Goal: Information Seeking & Learning: Learn about a topic

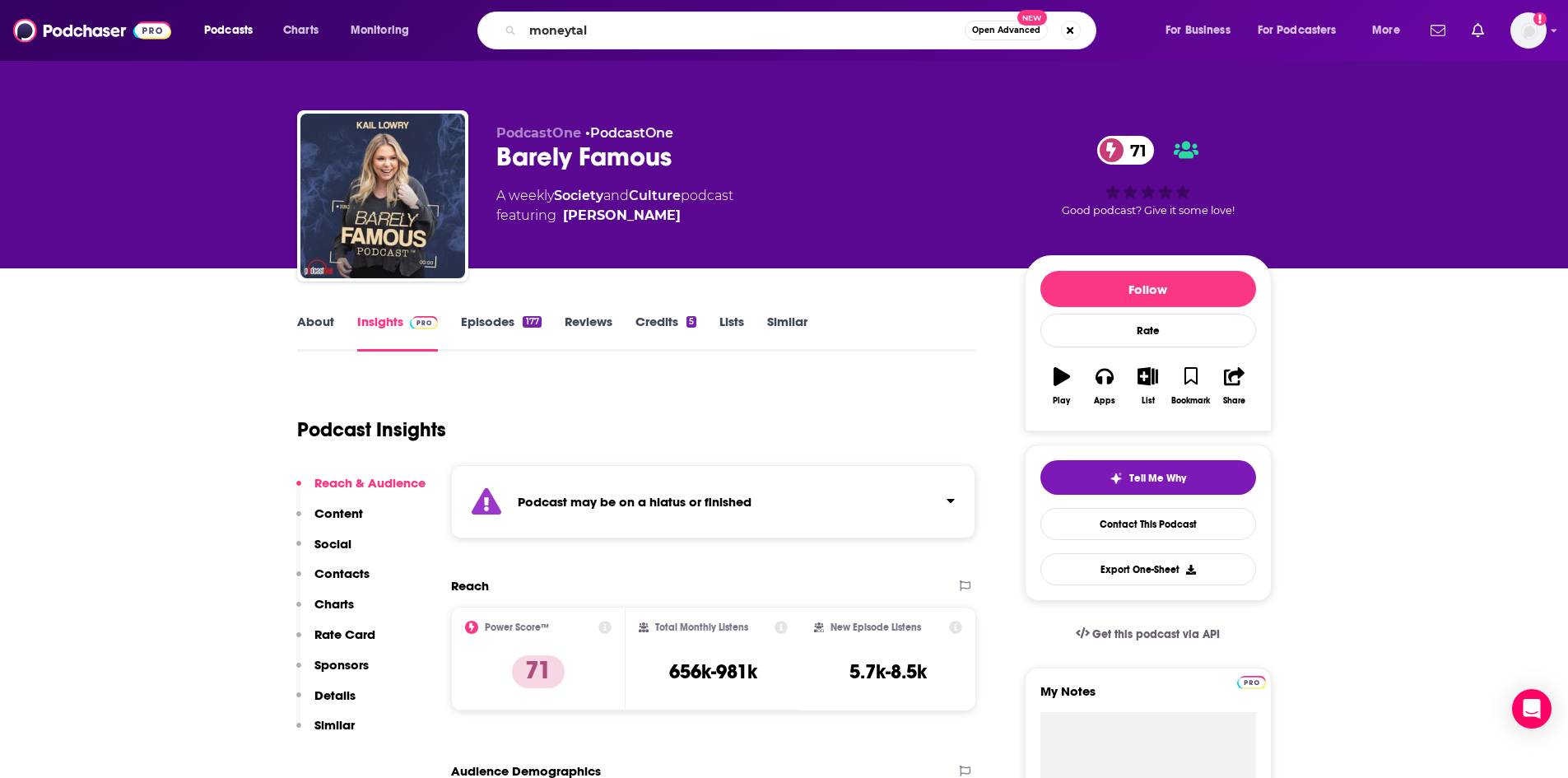
type input "moneytalk"
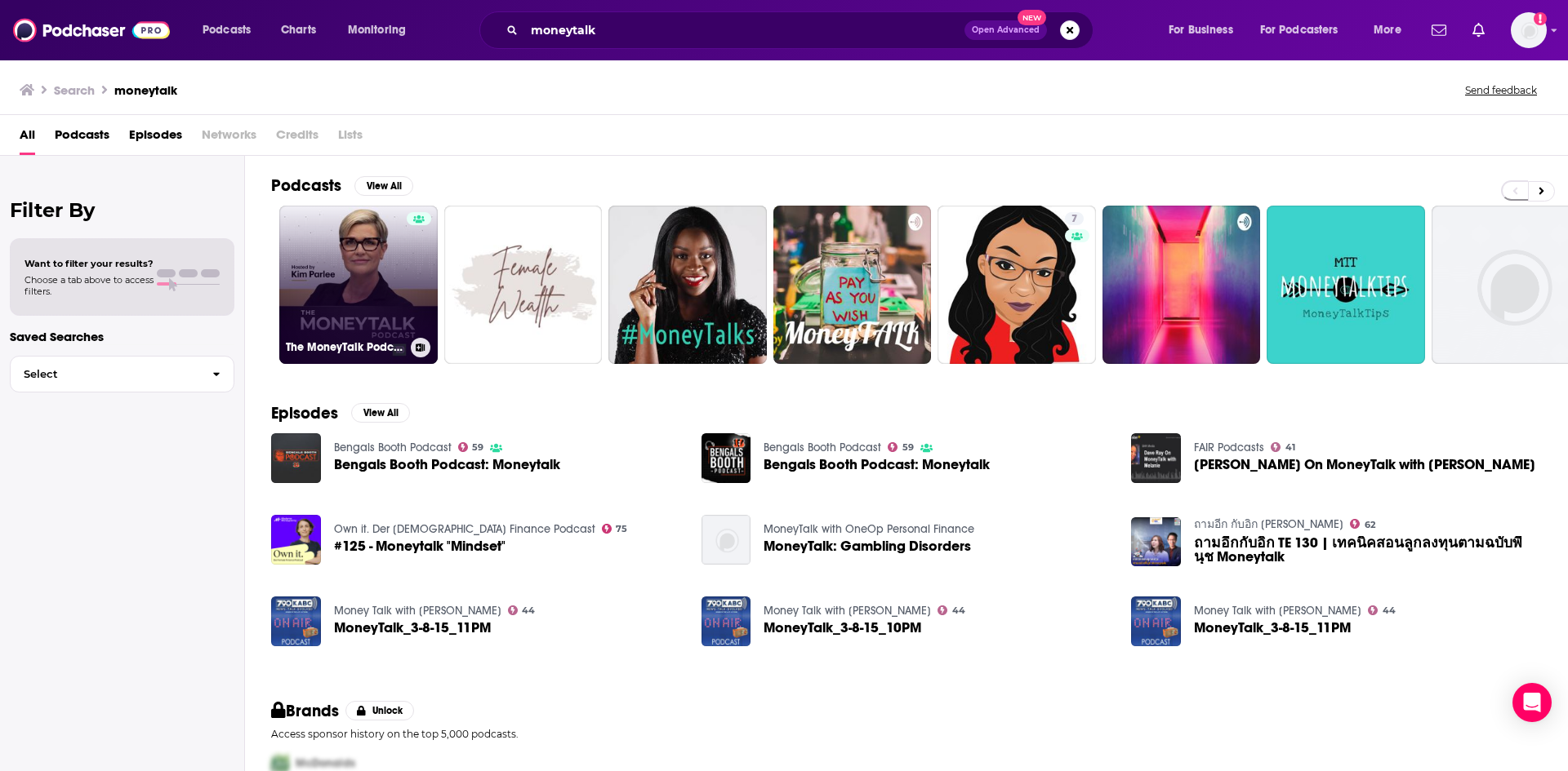
click at [362, 260] on link "The MoneyTalk Podcast" at bounding box center [358, 284] width 158 height 158
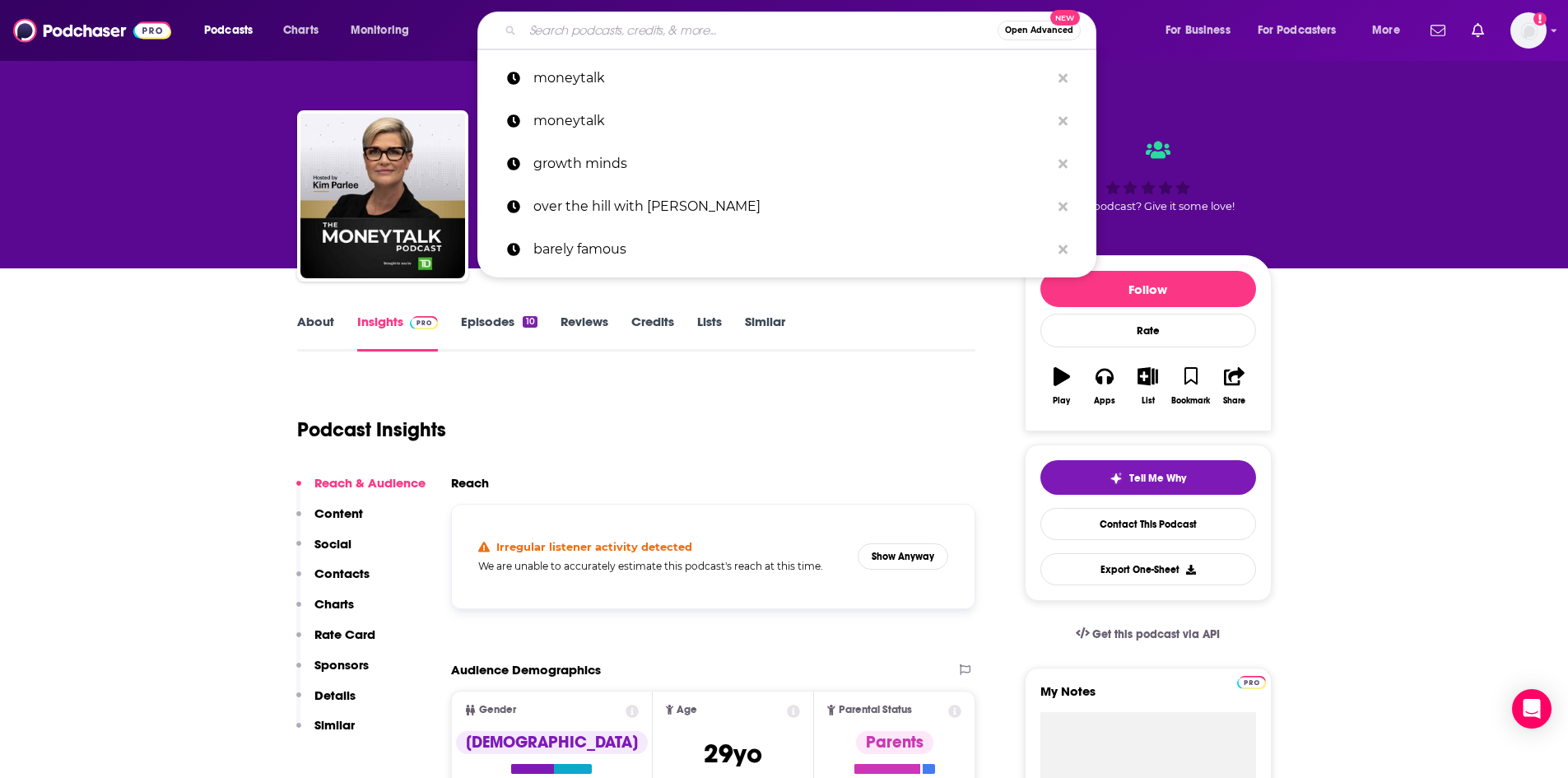
click at [600, 40] on input "Search podcasts, credits, & more..." at bounding box center [760, 31] width 475 height 26
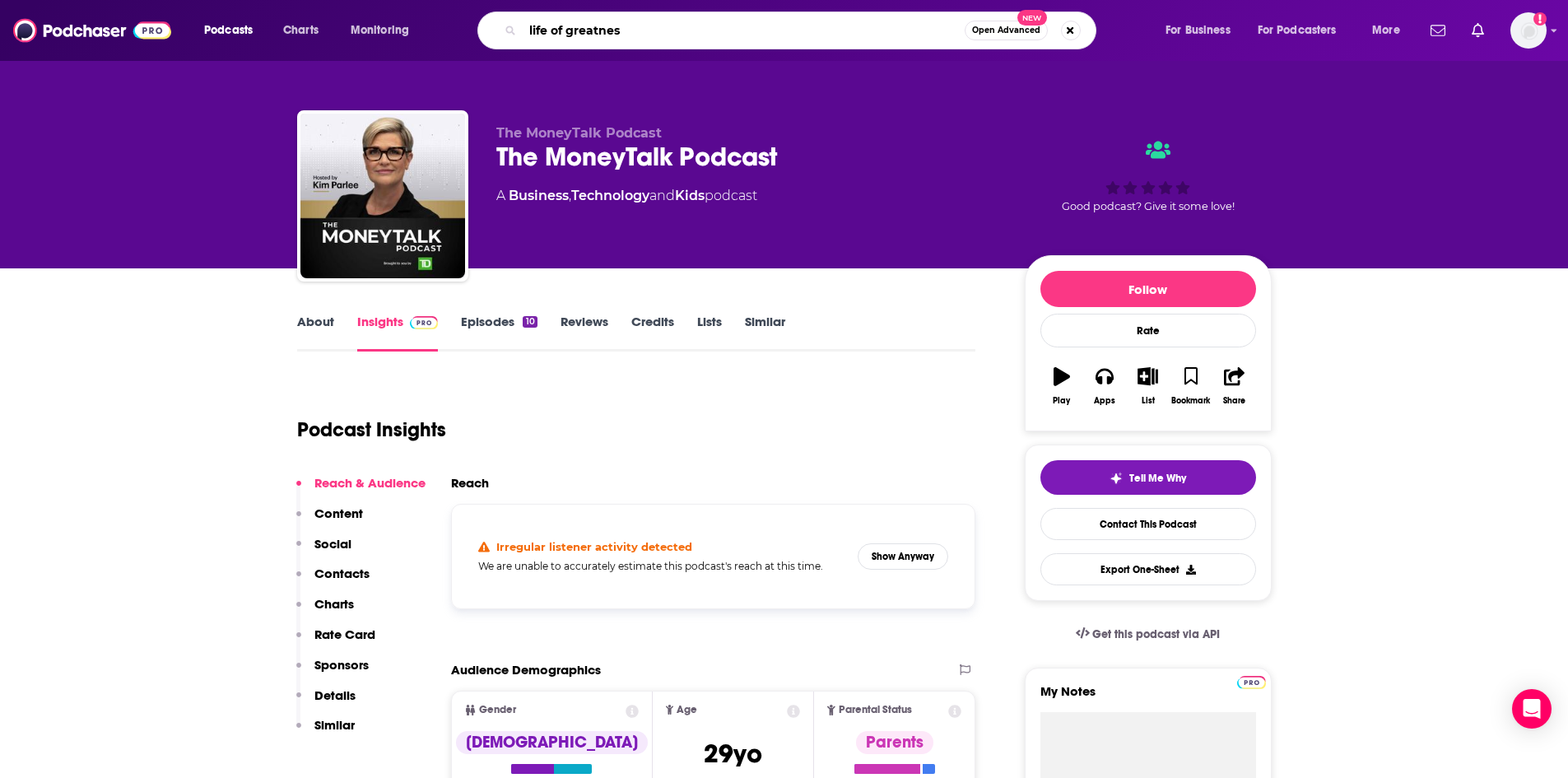
type input "life of greatness"
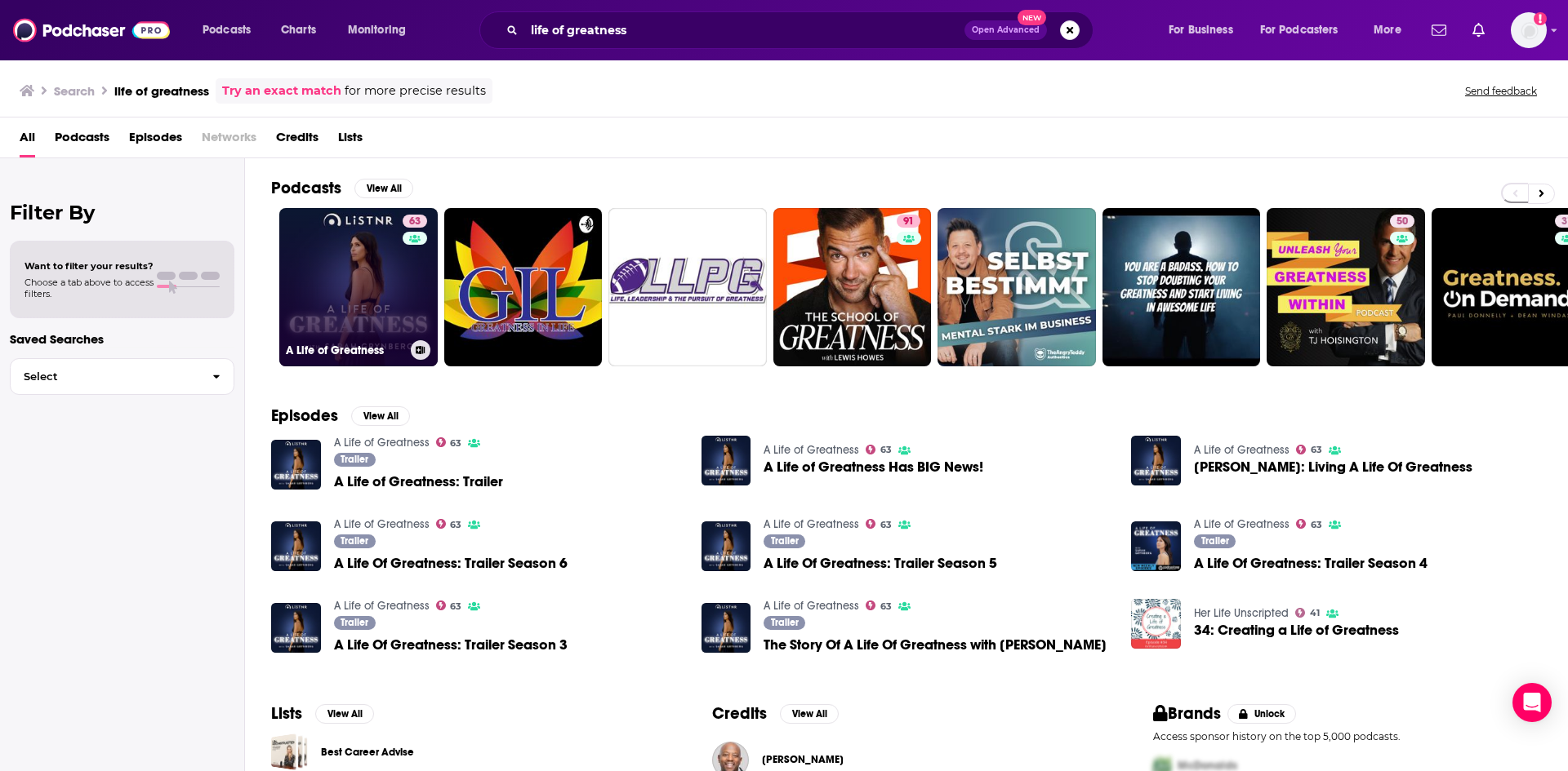
click at [385, 282] on link "63 A Life of Greatness" at bounding box center [358, 287] width 158 height 158
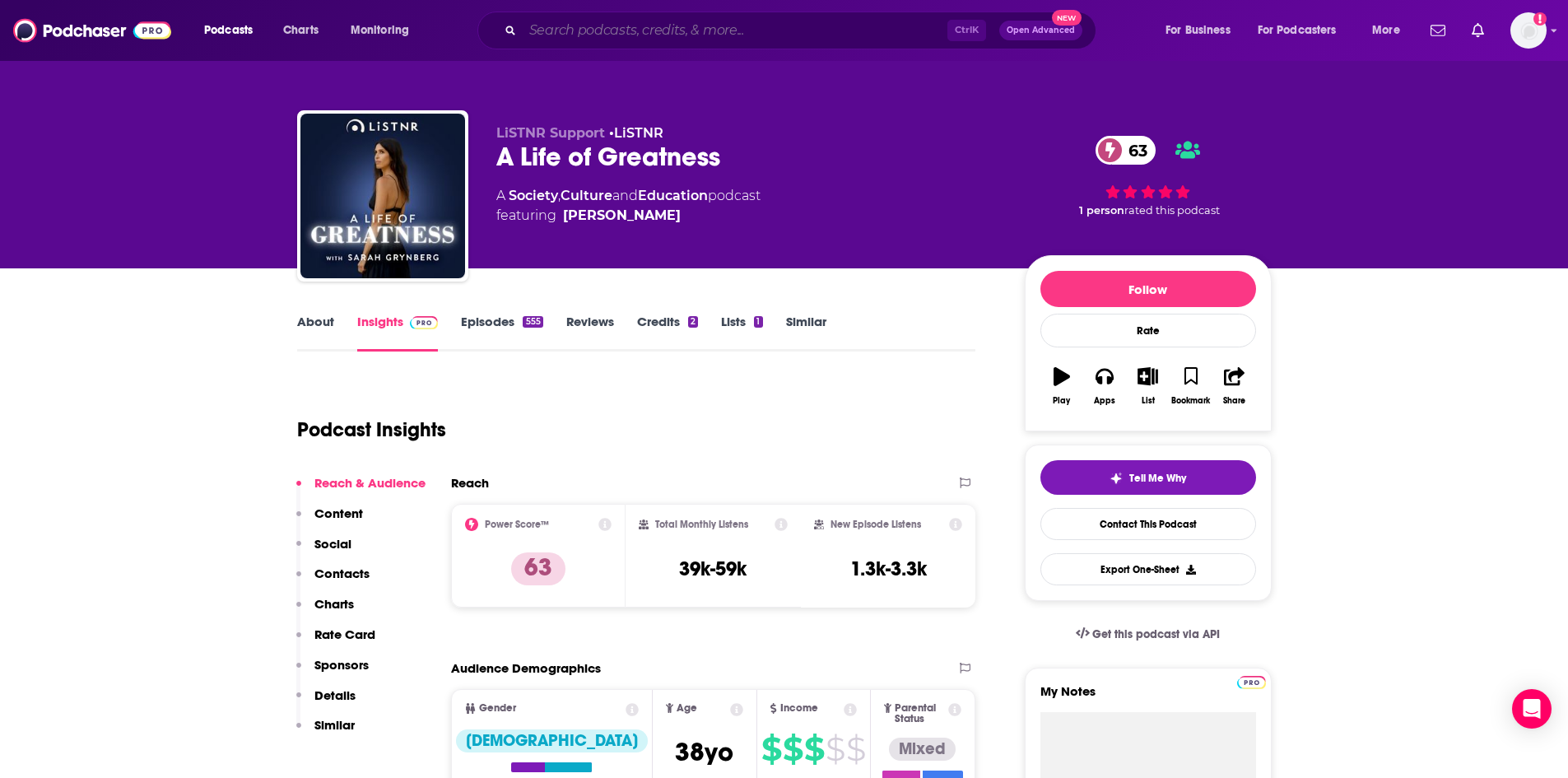
drag, startPoint x: 655, startPoint y: 31, endPoint x: 631, endPoint y: 21, distance: 26.0
click at [655, 31] on input "Search podcasts, credits, & more..." at bounding box center [734, 31] width 425 height 26
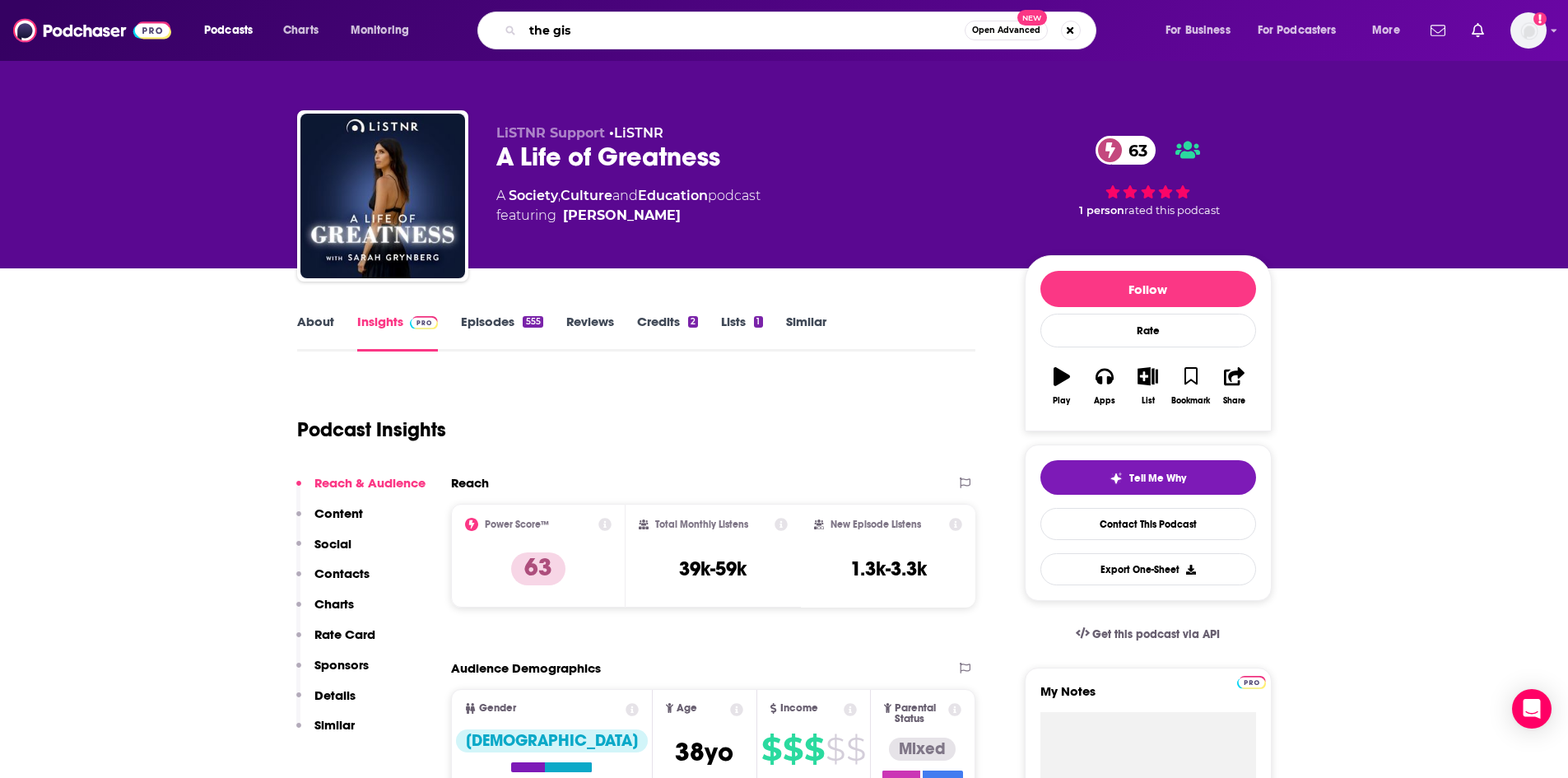
type input "the gist"
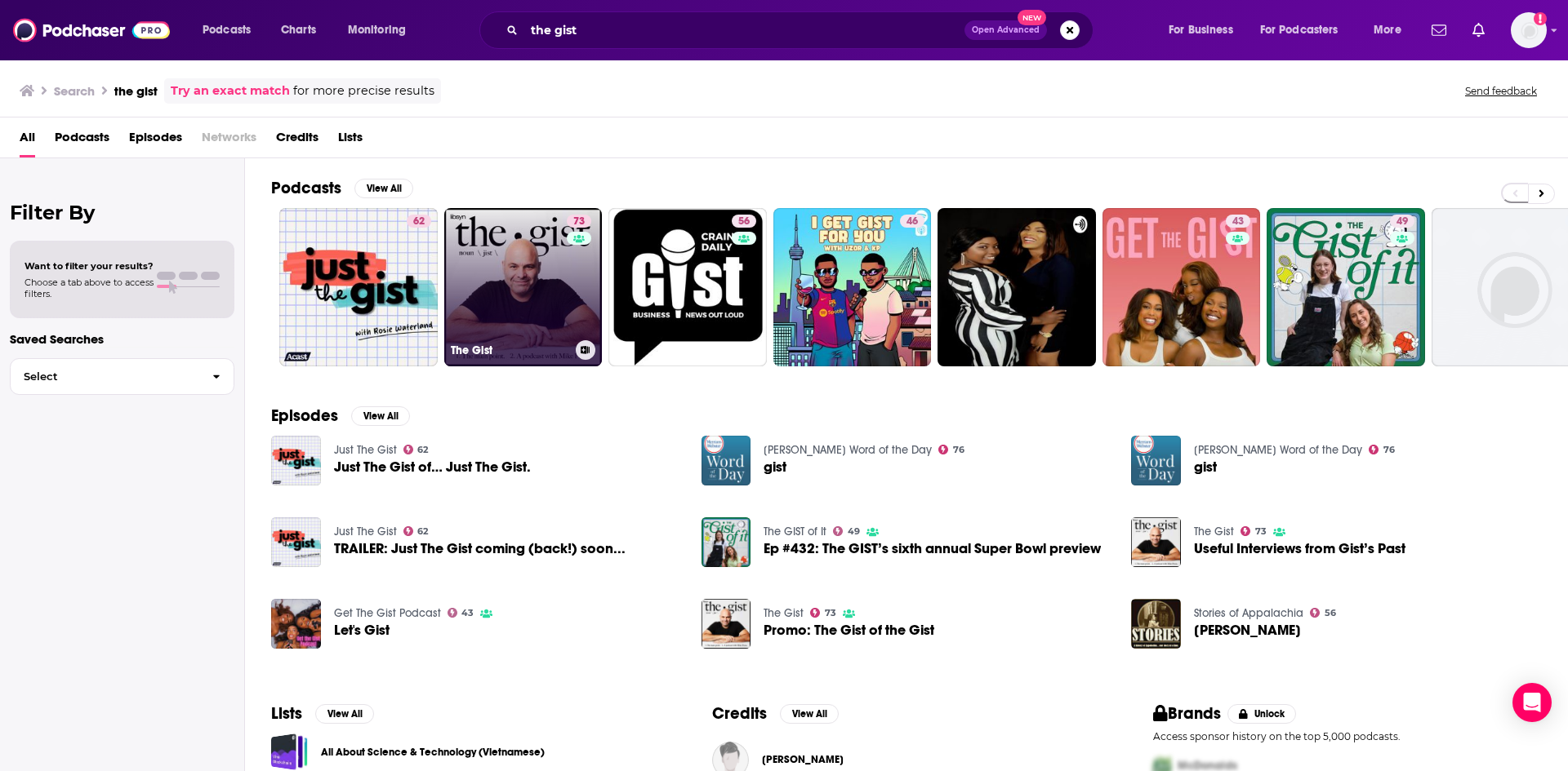
click at [558, 323] on link "73 The Gist" at bounding box center [523, 287] width 158 height 158
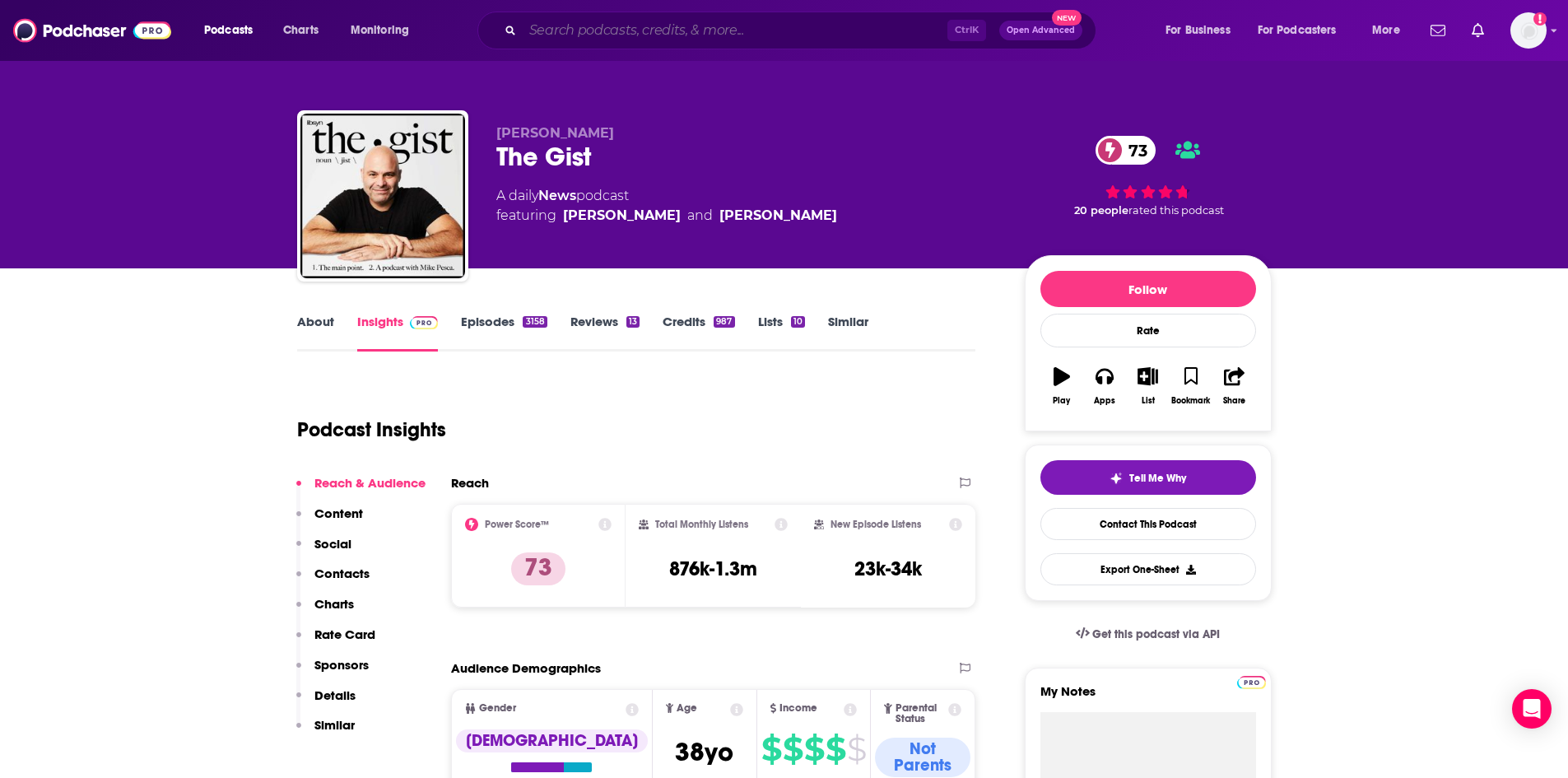
click at [626, 41] on input "Search podcasts, credits, & more..." at bounding box center [734, 31] width 425 height 26
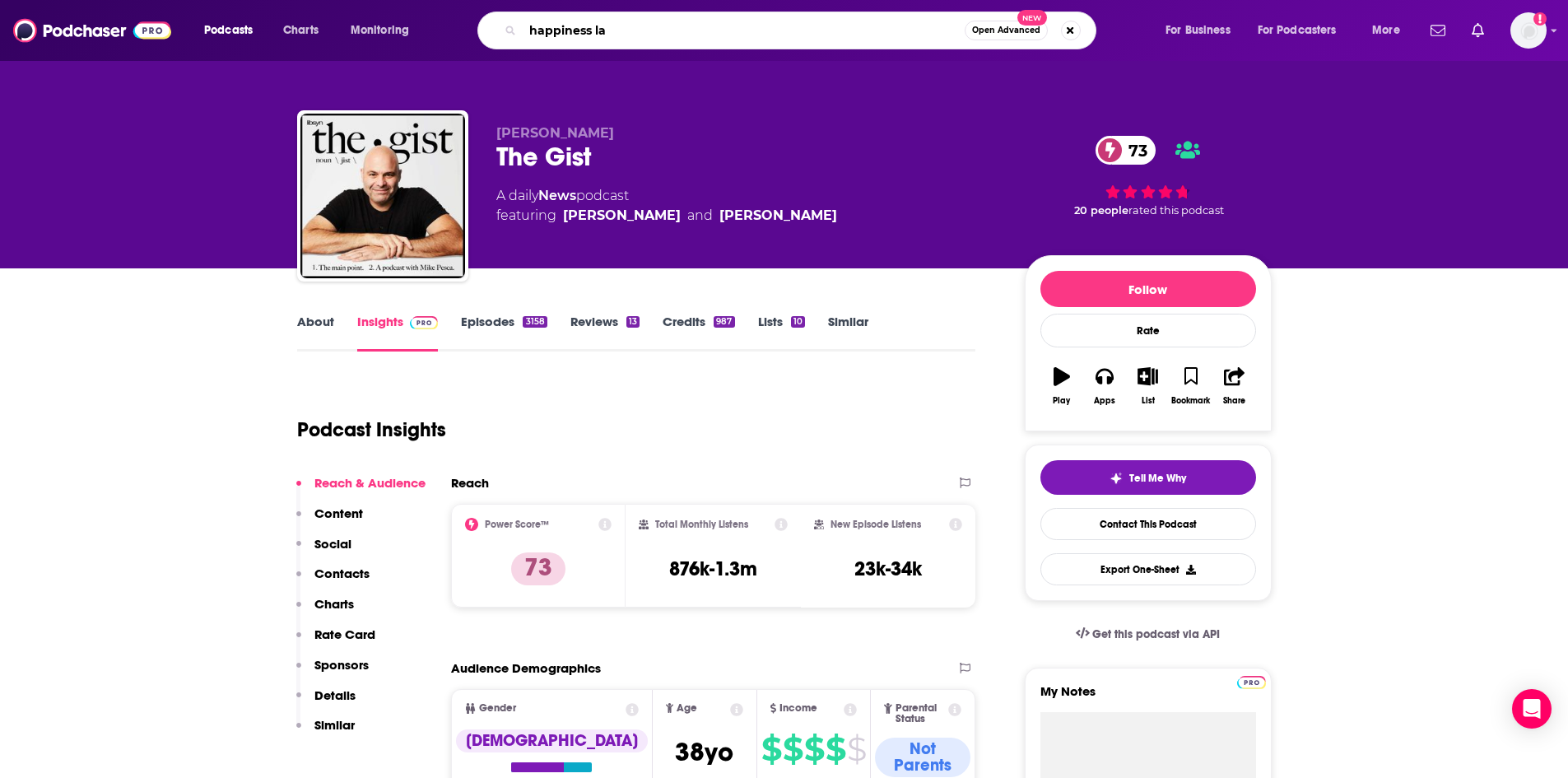
type input "happiness lab"
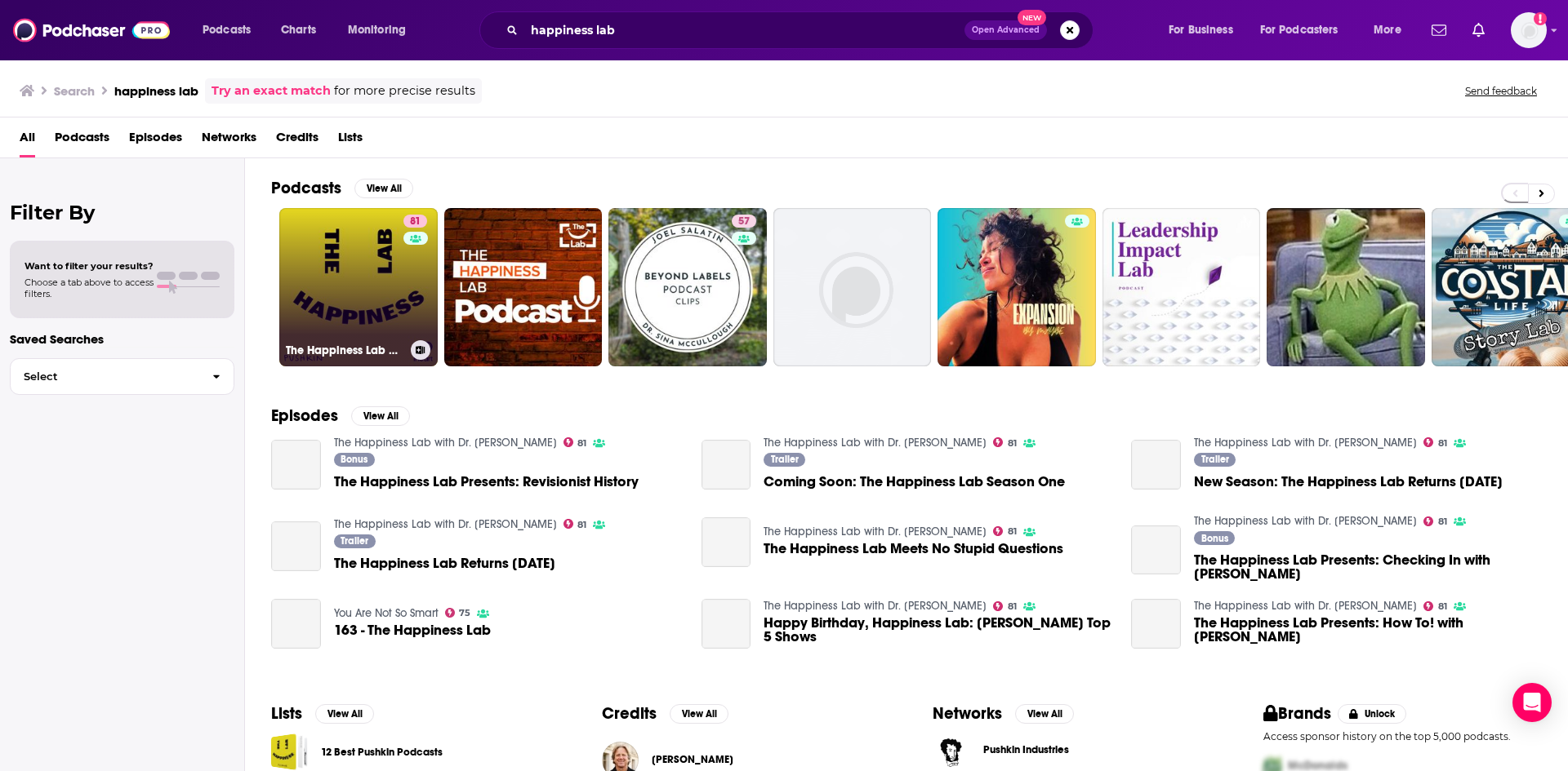
click at [357, 328] on link "81 The Happiness Lab with Dr. [PERSON_NAME]" at bounding box center [358, 287] width 158 height 158
